Goal: Information Seeking & Learning: Find specific fact

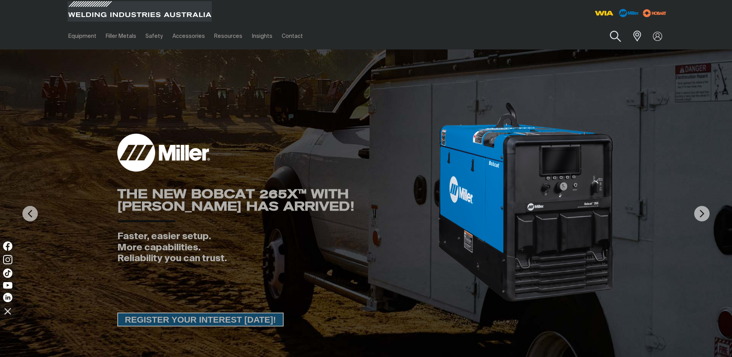
click at [615, 33] on button "Search products" at bounding box center [615, 36] width 31 height 22
click at [559, 37] on input "Search" at bounding box center [568, 35] width 119 height 17
paste input "234760"
type input "234760"
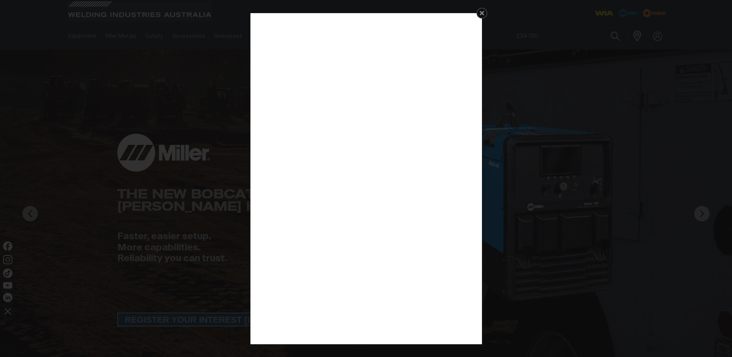
click at [482, 13] on icon "Get 5 WIA Welding Guides Free!" at bounding box center [482, 13] width 5 height 5
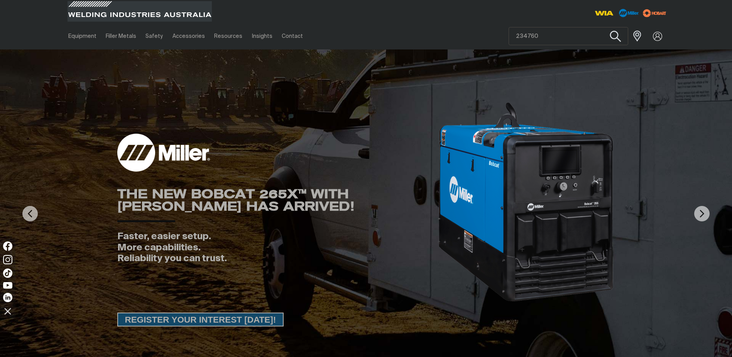
click at [614, 40] on button "Search products" at bounding box center [615, 36] width 31 height 22
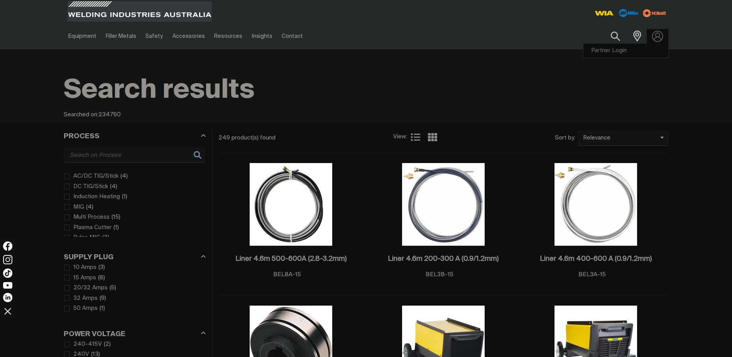
click at [659, 35] on img at bounding box center [657, 35] width 11 height 11
click at [620, 50] on link "Partner Login" at bounding box center [625, 51] width 85 height 14
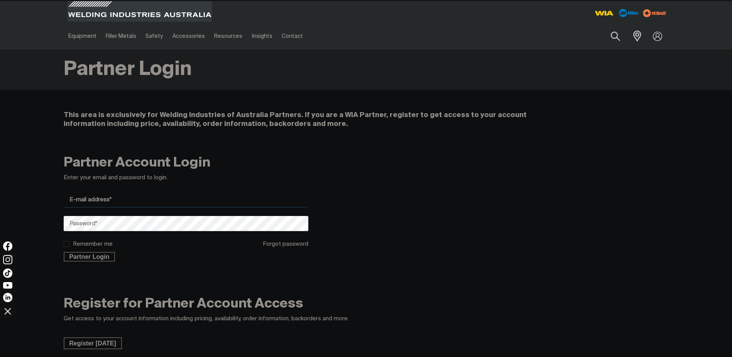
type input "[PERSON_NAME][EMAIL_ADDRESS][PERSON_NAME][DOMAIN_NAME]"
click at [68, 243] on input "Remember me" at bounding box center [66, 243] width 5 height 5
checkbox input "true"
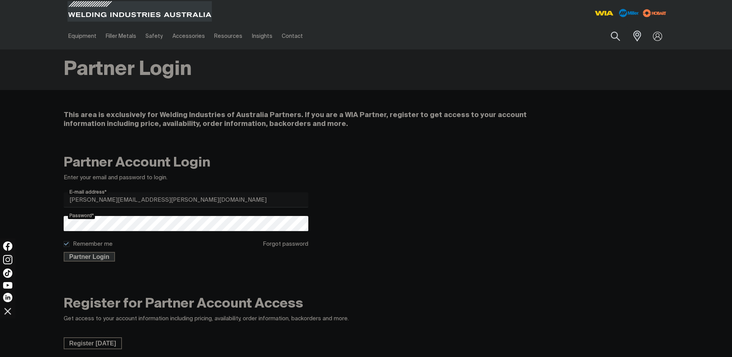
click at [86, 259] on span "Partner Login" at bounding box center [89, 257] width 50 height 10
type input "234760"
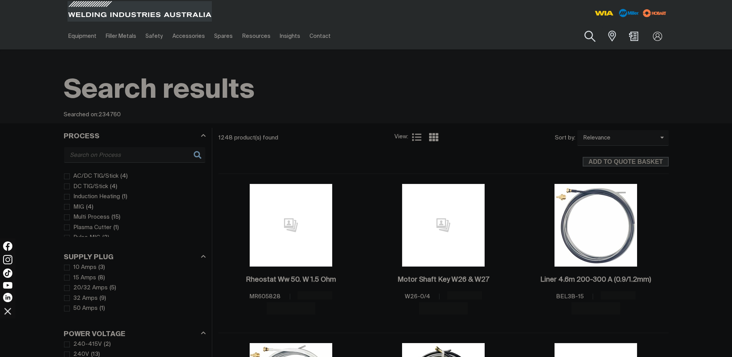
click at [595, 35] on button "Search products" at bounding box center [590, 36] width 31 height 22
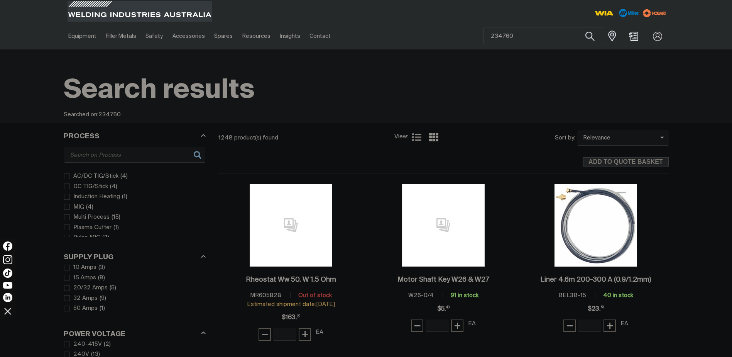
click at [520, 35] on input "234760" at bounding box center [543, 35] width 119 height 17
click at [585, 37] on button "Search products" at bounding box center [590, 36] width 31 height 22
click at [590, 29] on button "Search products" at bounding box center [590, 36] width 31 height 22
drag, startPoint x: 521, startPoint y: 36, endPoint x: 484, endPoint y: 33, distance: 37.6
click at [484, 33] on input "234760" at bounding box center [543, 35] width 119 height 17
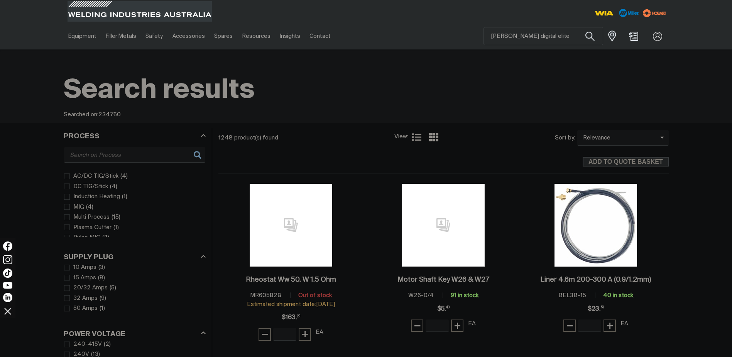
type input "[PERSON_NAME] digital elite"
click at [577, 27] on button "Search products" at bounding box center [590, 36] width 26 height 18
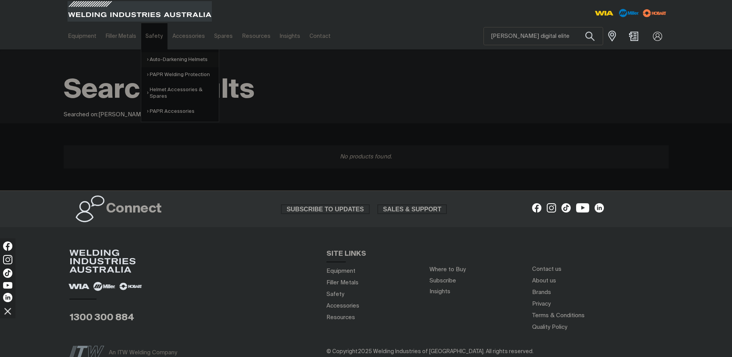
click at [164, 61] on link "Auto-Darkening Helmets" at bounding box center [183, 59] width 72 height 15
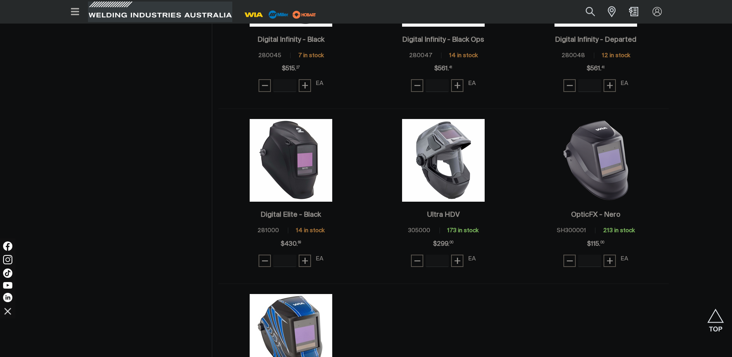
scroll to position [502, 0]
click at [293, 158] on img at bounding box center [291, 159] width 83 height 83
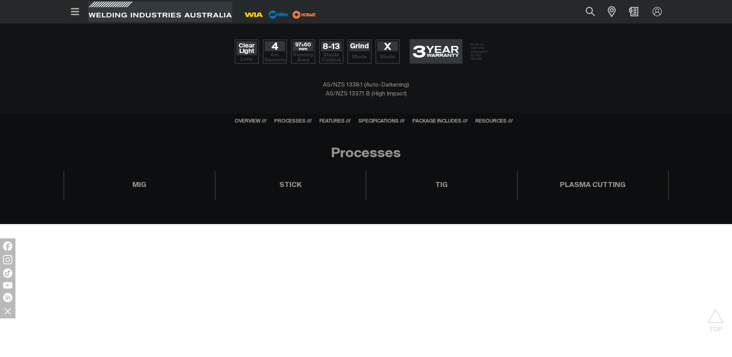
scroll to position [347, 0]
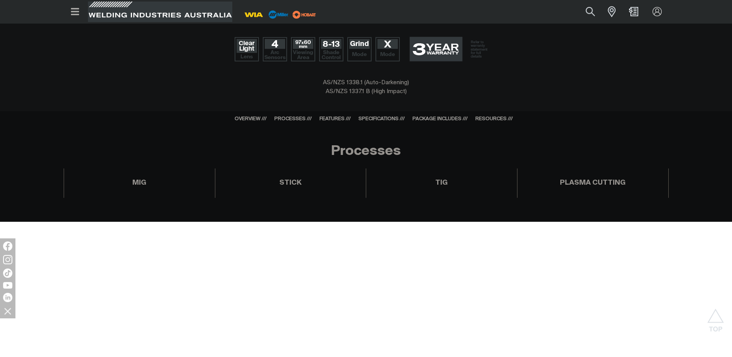
click at [501, 119] on link "RESOURCES ///" at bounding box center [493, 118] width 37 height 5
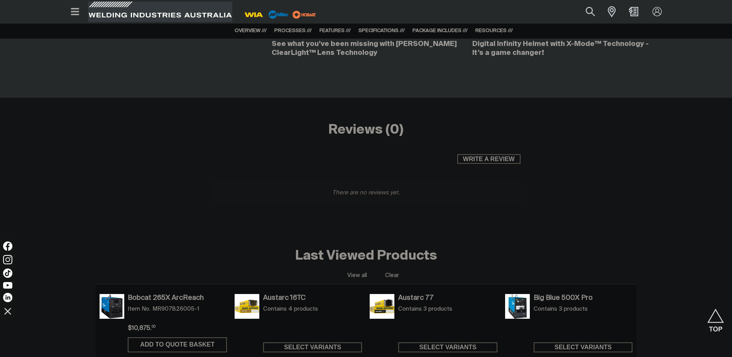
scroll to position [3215, 0]
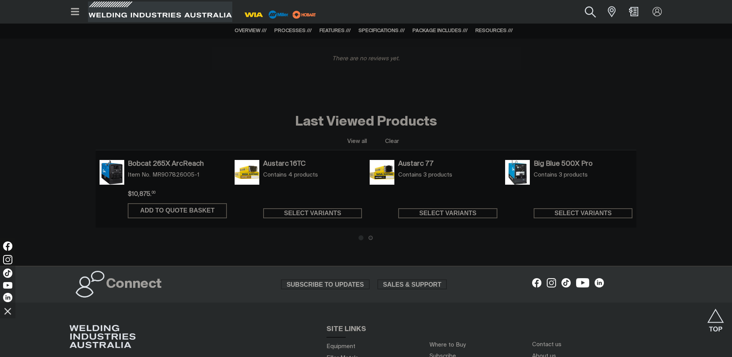
click at [588, 10] on button "Search products" at bounding box center [590, 11] width 31 height 21
click at [509, 9] on input "Search" at bounding box center [543, 11] width 119 height 17
paste input "216336"
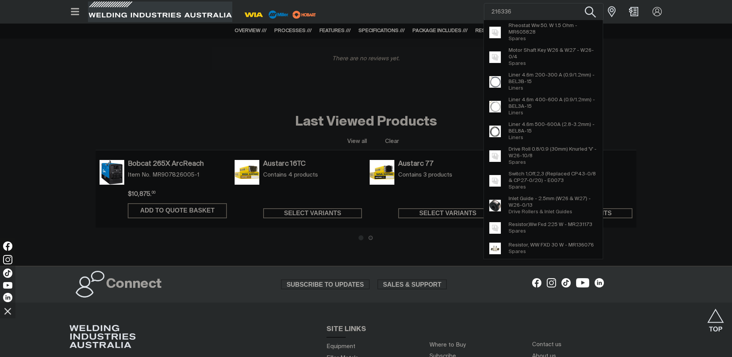
type input "216336"
click at [591, 10] on button "Search products" at bounding box center [590, 11] width 31 height 21
